Goal: Information Seeking & Learning: Check status

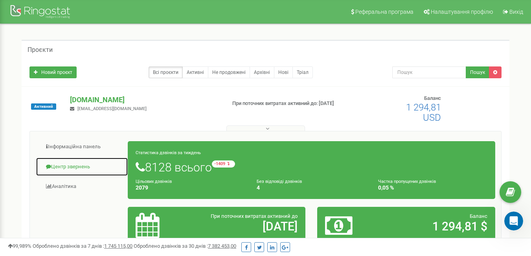
click at [72, 168] on link "Центр звернень" at bounding box center [82, 166] width 92 height 19
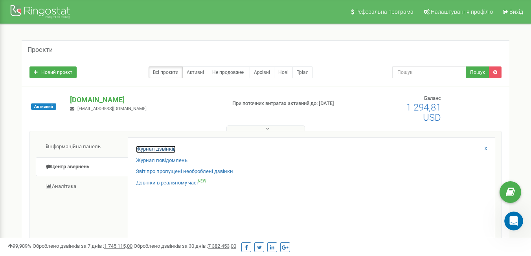
click at [158, 152] on link "Журнал дзвінків" at bounding box center [156, 148] width 40 height 7
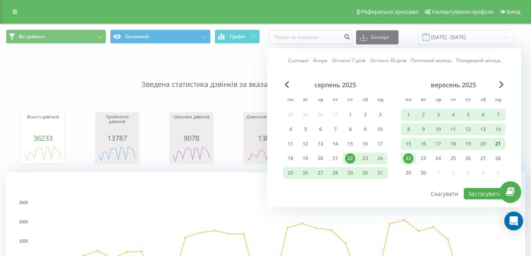
click at [497, 143] on div "21" at bounding box center [498, 144] width 10 height 10
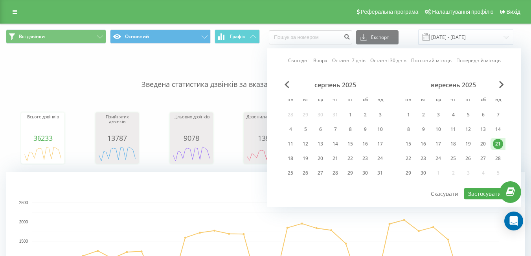
click at [497, 143] on div "21" at bounding box center [498, 144] width 10 height 10
click at [484, 144] on div "20" at bounding box center [483, 144] width 10 height 10
click at [470, 191] on button "Застосувати" at bounding box center [485, 193] width 42 height 11
type input "[DATE] - [DATE]"
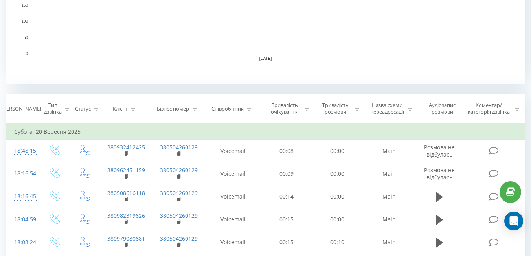
scroll to position [236, 0]
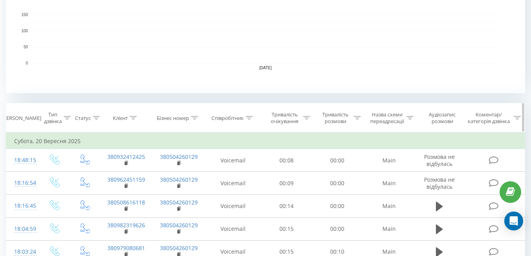
click at [251, 116] on icon at bounding box center [249, 118] width 7 height 4
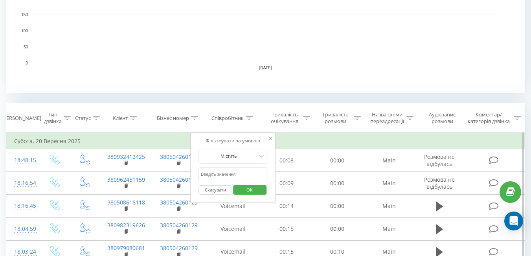
click at [225, 174] on input "text" at bounding box center [232, 174] width 69 height 14
type input ","
click at [225, 174] on input "text" at bounding box center [232, 174] width 69 height 14
type input "[PERSON_NAME]"
click at [251, 191] on span "OK" at bounding box center [250, 189] width 22 height 12
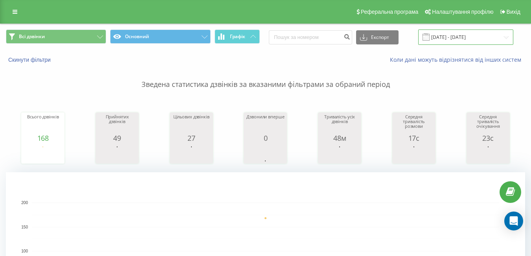
click at [439, 39] on input "[DATE] - [DATE]" at bounding box center [465, 36] width 95 height 15
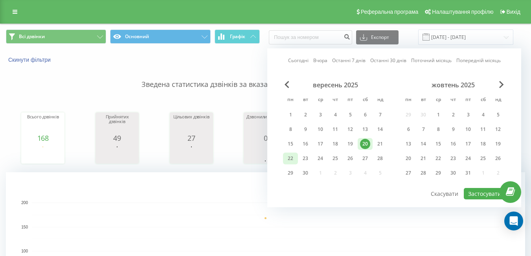
click at [294, 156] on div "22" at bounding box center [290, 158] width 10 height 10
click at [476, 191] on button "Застосувати" at bounding box center [485, 193] width 42 height 11
type input "[DATE] - [DATE]"
